Goal: Find specific page/section: Find specific page/section

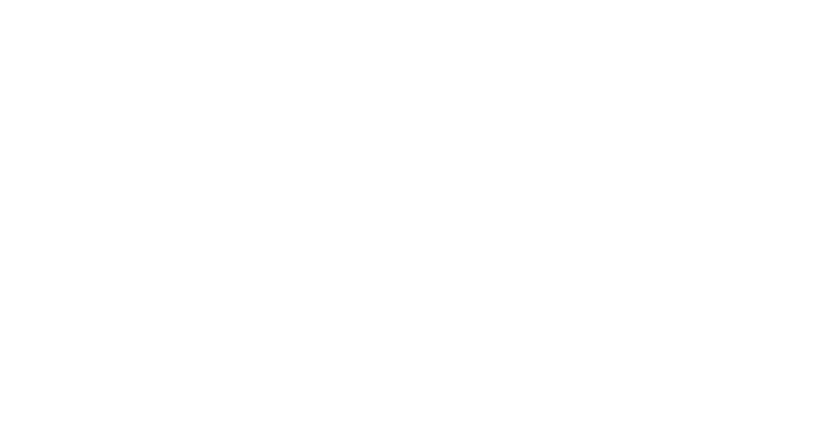
scroll to position [379, 0]
type input "Fab"
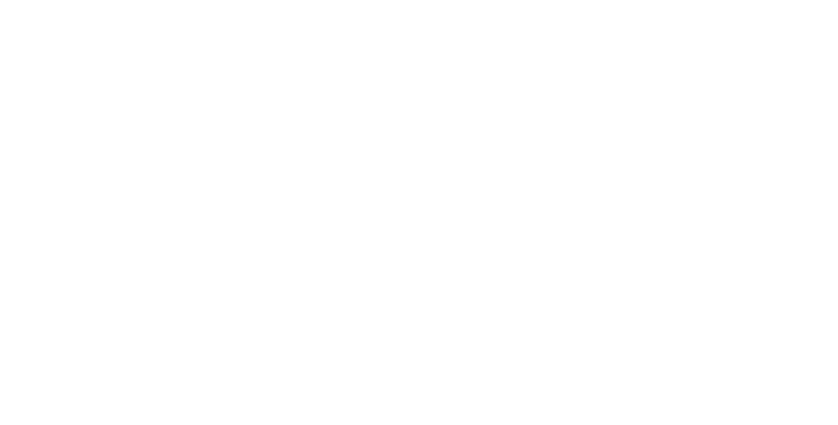
click at [625, 71] on button "Close" at bounding box center [601, 72] width 48 height 21
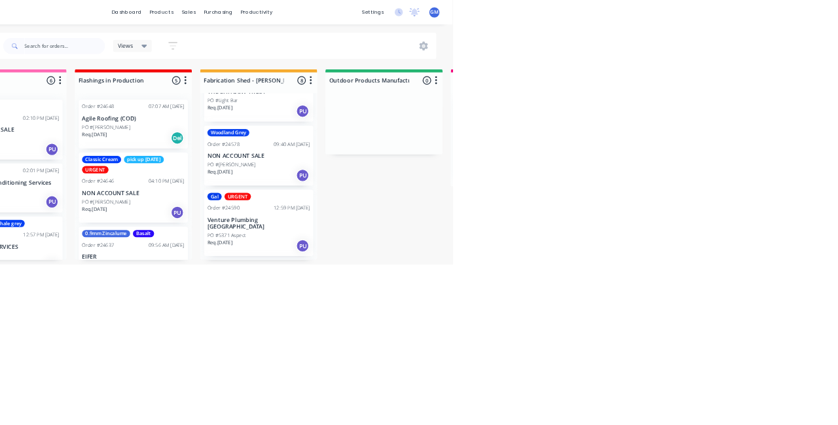
scroll to position [42, 0]
click at [533, 374] on div "PO #5371 Aspect" at bounding box center [525, 380] width 165 height 12
